Goal: Task Accomplishment & Management: Manage account settings

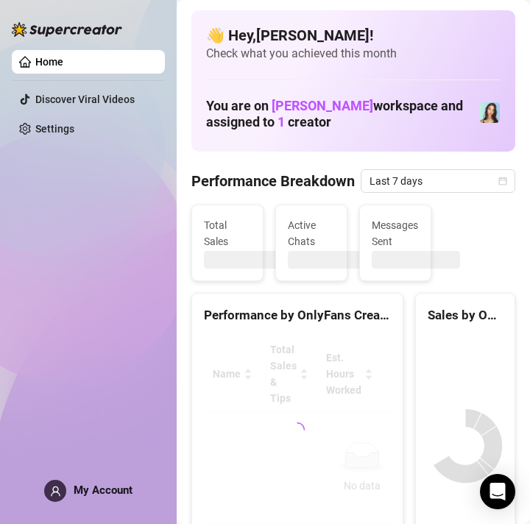
click at [80, 494] on span "My Account" at bounding box center [103, 490] width 59 height 13
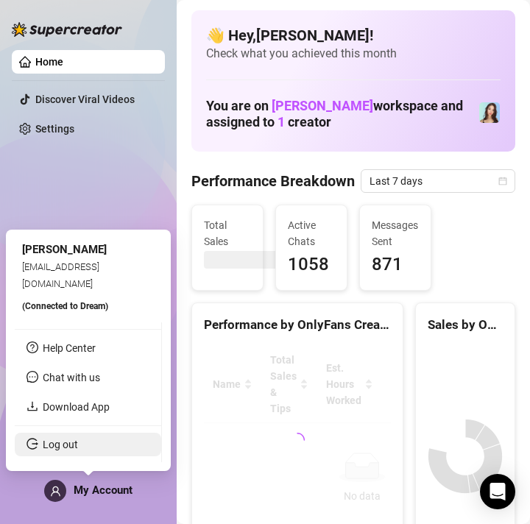
click at [78, 446] on link "Log out" at bounding box center [60, 445] width 35 height 12
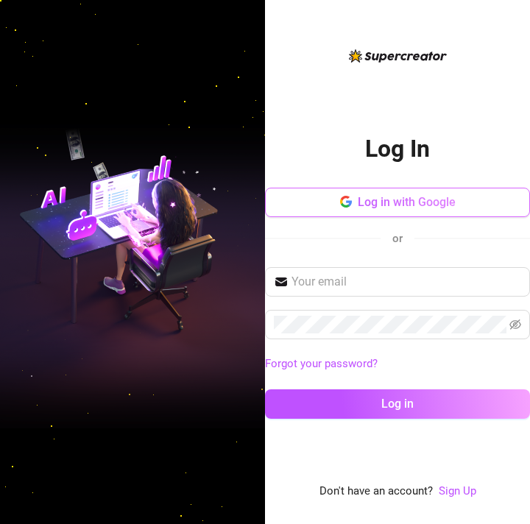
click at [398, 201] on span "Log in with Google" at bounding box center [407, 202] width 98 height 14
